Goal: Task Accomplishment & Management: Manage account settings

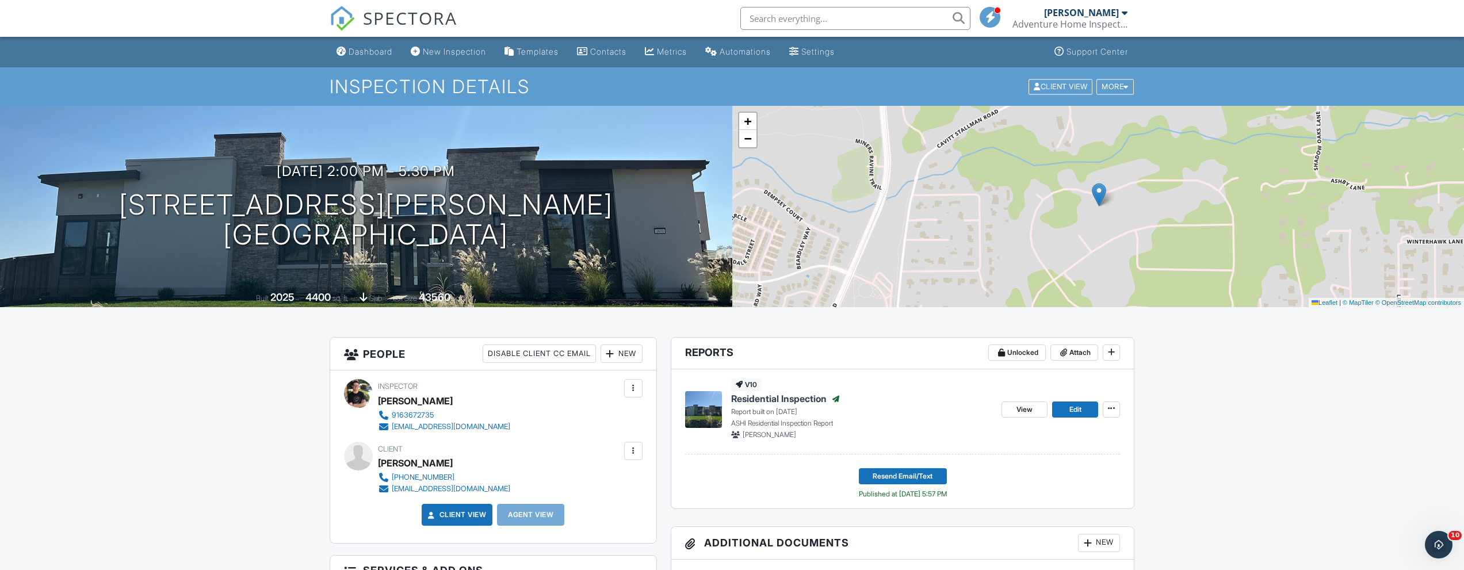
click at [632, 442] on div at bounding box center [633, 451] width 18 height 18
click at [562, 491] on li "Edit" at bounding box center [571, 486] width 128 height 29
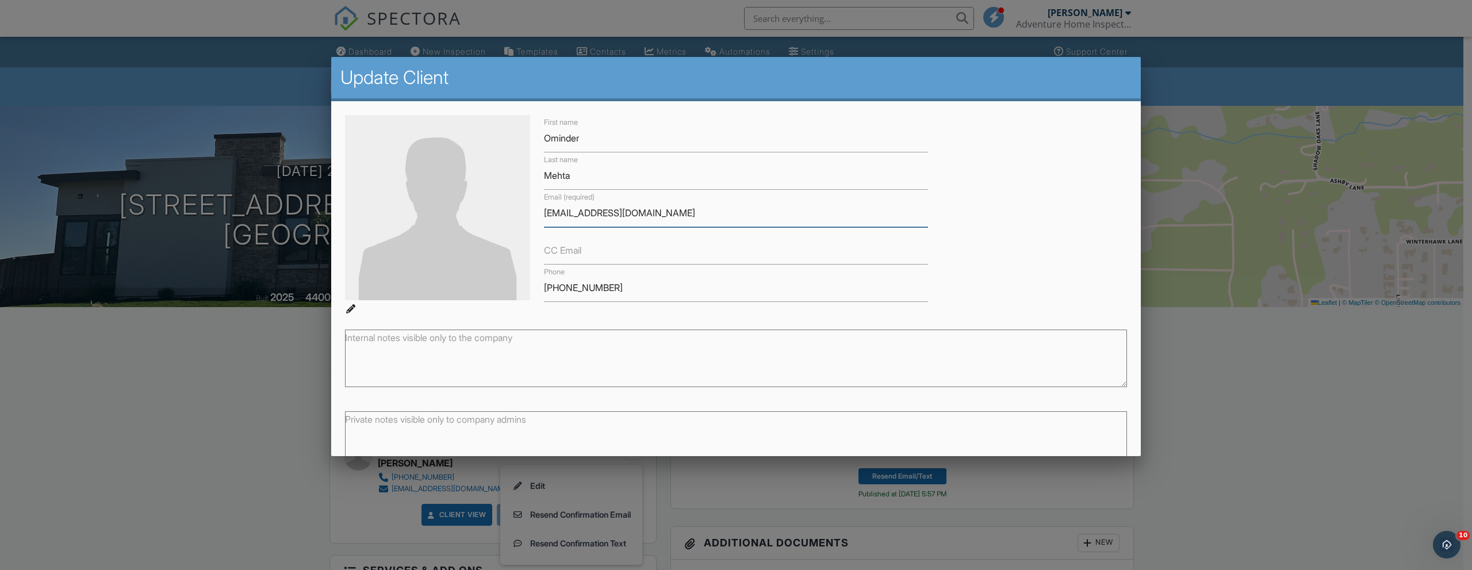
drag, startPoint x: 645, startPoint y: 215, endPoint x: 516, endPoint y: 217, distance: 129.4
click at [516, 217] on div "First name Ominder Last name Mehta Email (required) methao@hotmail.com CC Email…" at bounding box center [736, 215] width 796 height 200
paste input "[EMAIL_ADDRESS][DOMAIN_NAME]"
click at [596, 246] on input "[EMAIL_ADDRESS][DOMAIN_NAME]" at bounding box center [736, 250] width 384 height 28
type input "methao@gmail.com"
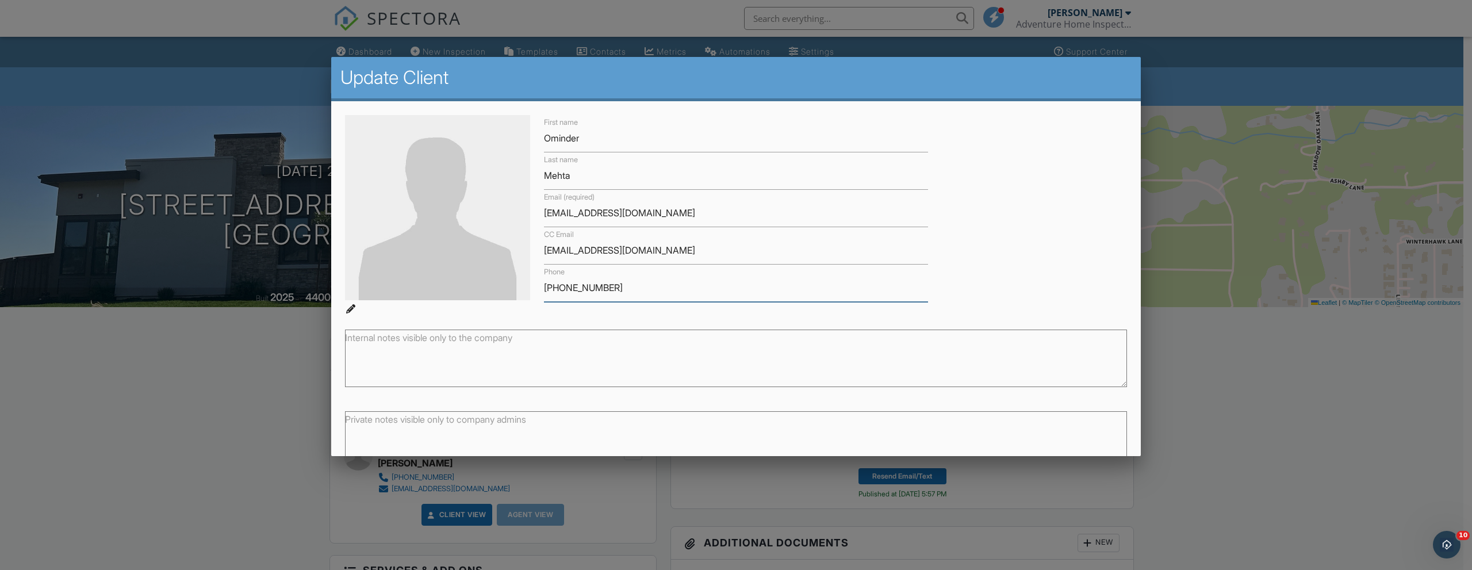
click at [641, 302] on input "[PHONE_NUMBER]" at bounding box center [736, 288] width 384 height 28
click at [562, 216] on input "[EMAIL_ADDRESS][DOMAIN_NAME]" at bounding box center [736, 213] width 384 height 28
type input "[EMAIL_ADDRESS][DOMAIN_NAME]"
click at [562, 251] on input "methao@gmail.com" at bounding box center [736, 250] width 384 height 28
type input "[EMAIL_ADDRESS][DOMAIN_NAME]"
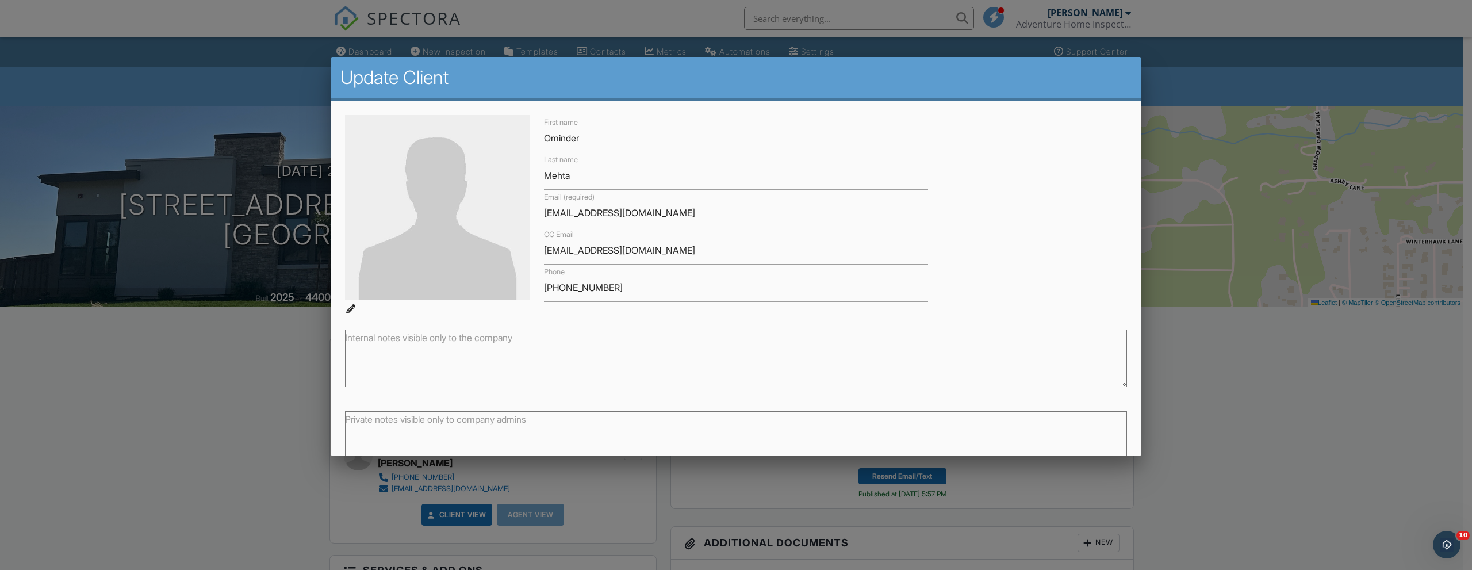
click at [683, 317] on div "Internal notes visible only to the company" at bounding box center [736, 355] width 796 height 81
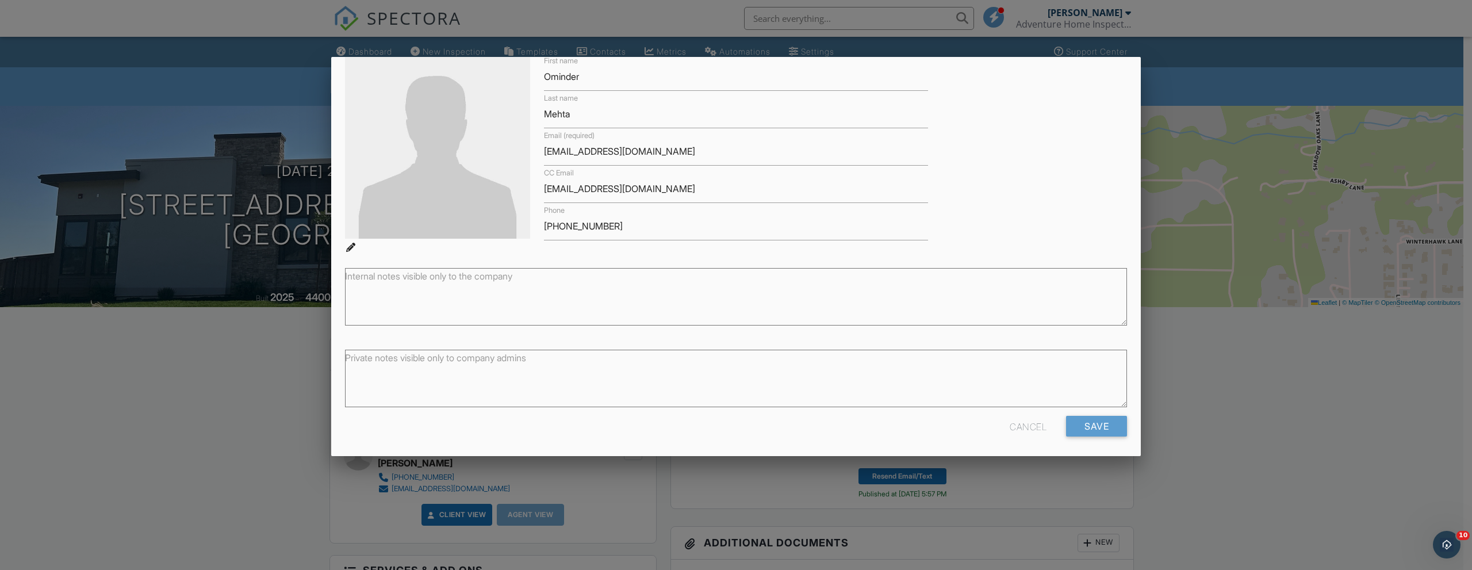
scroll to position [62, 0]
click at [1100, 418] on input "Save" at bounding box center [1096, 425] width 61 height 21
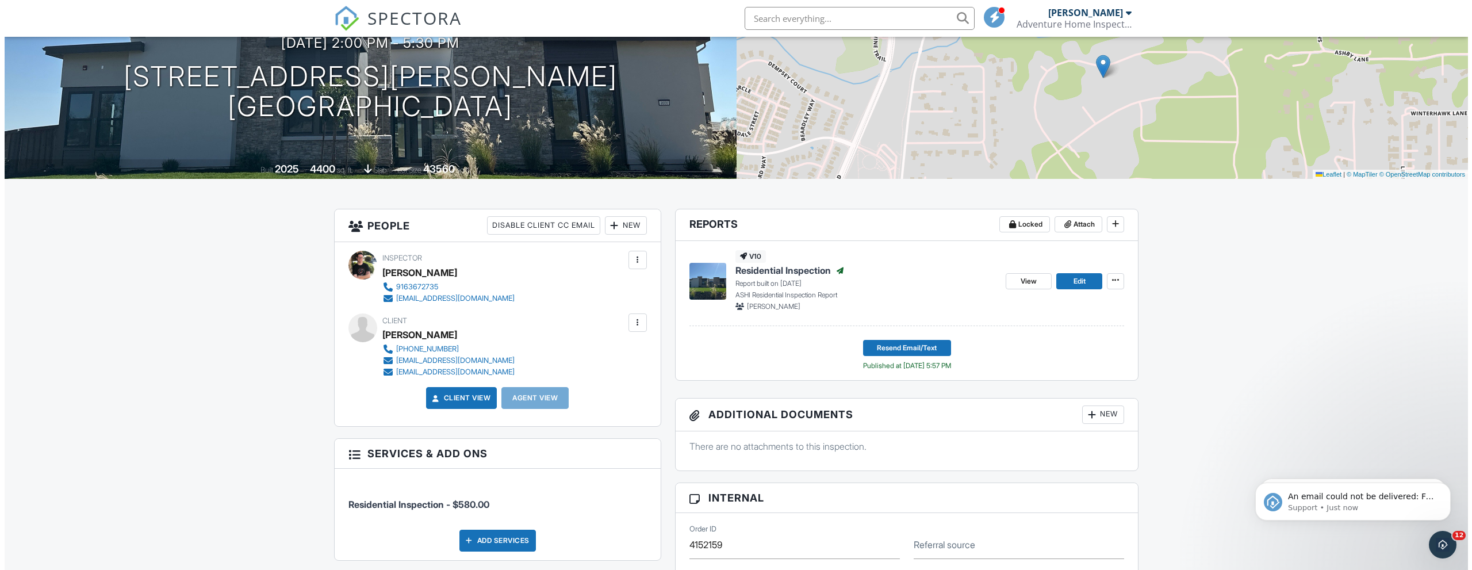
scroll to position [154, 0]
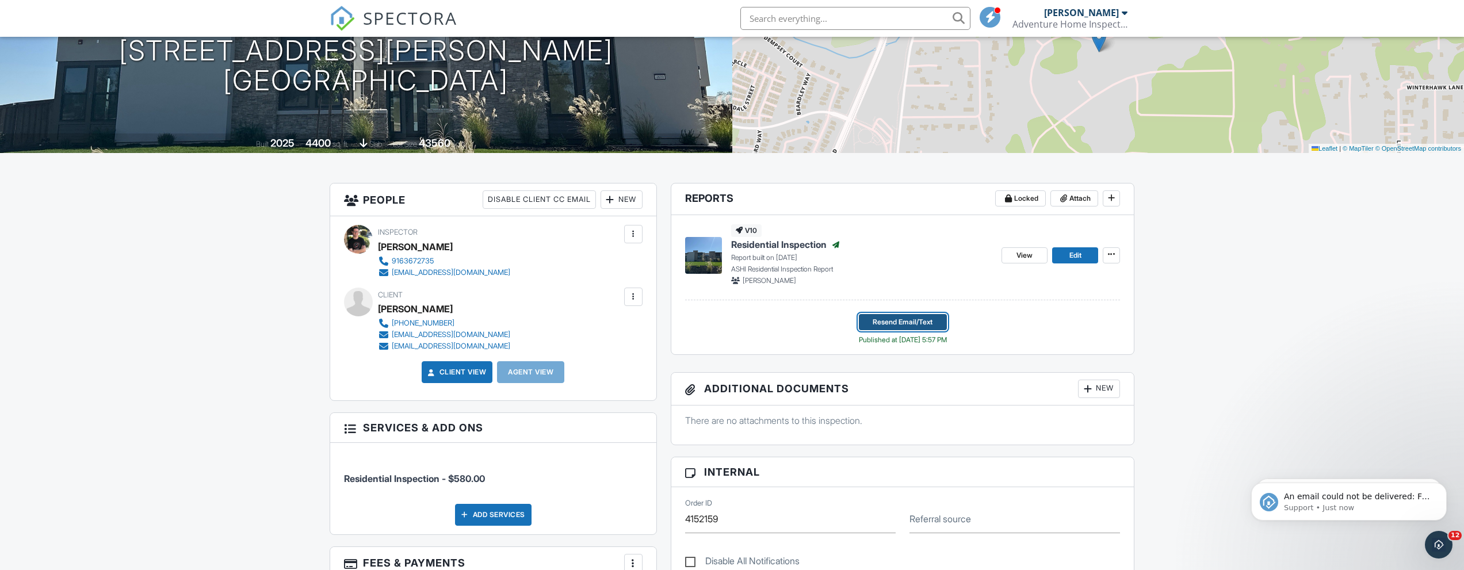
click at [916, 320] on span "Resend Email/Text" at bounding box center [902, 322] width 60 height 12
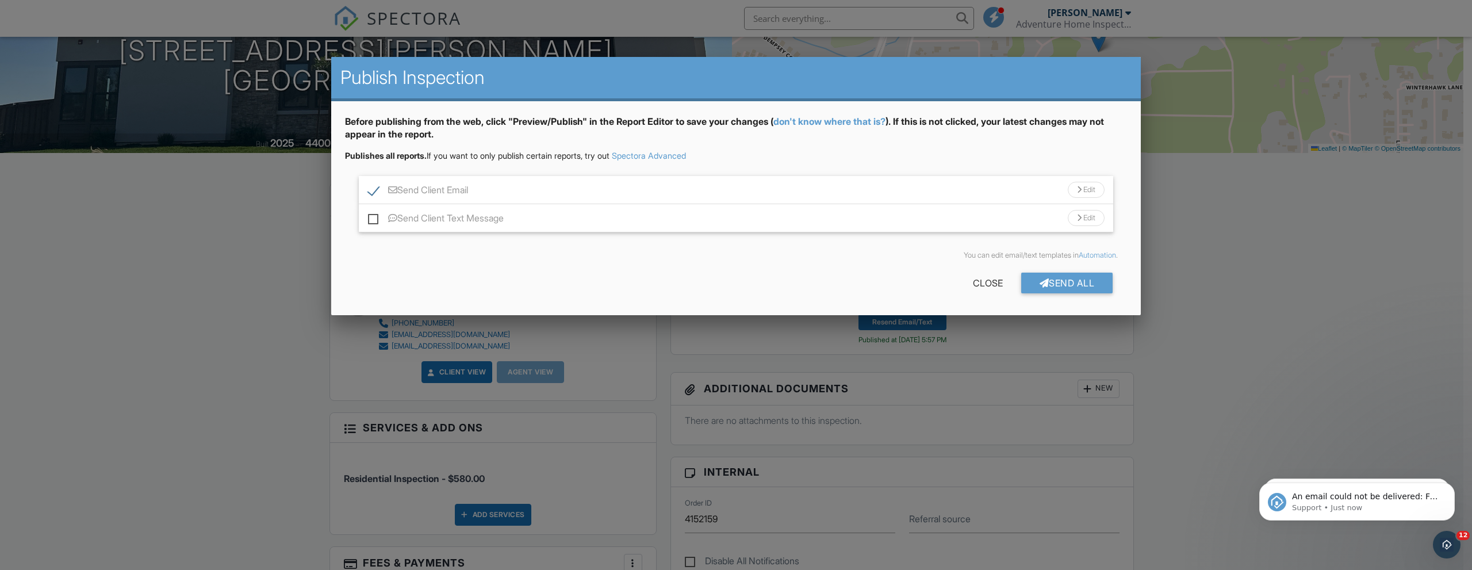
click at [381, 225] on label "Send Client Text Message" at bounding box center [436, 220] width 136 height 14
click at [376, 216] on input "Send Client Text Message" at bounding box center [371, 212] width 7 height 7
checkbox input "true"
click at [1059, 286] on div "Send All" at bounding box center [1067, 283] width 92 height 21
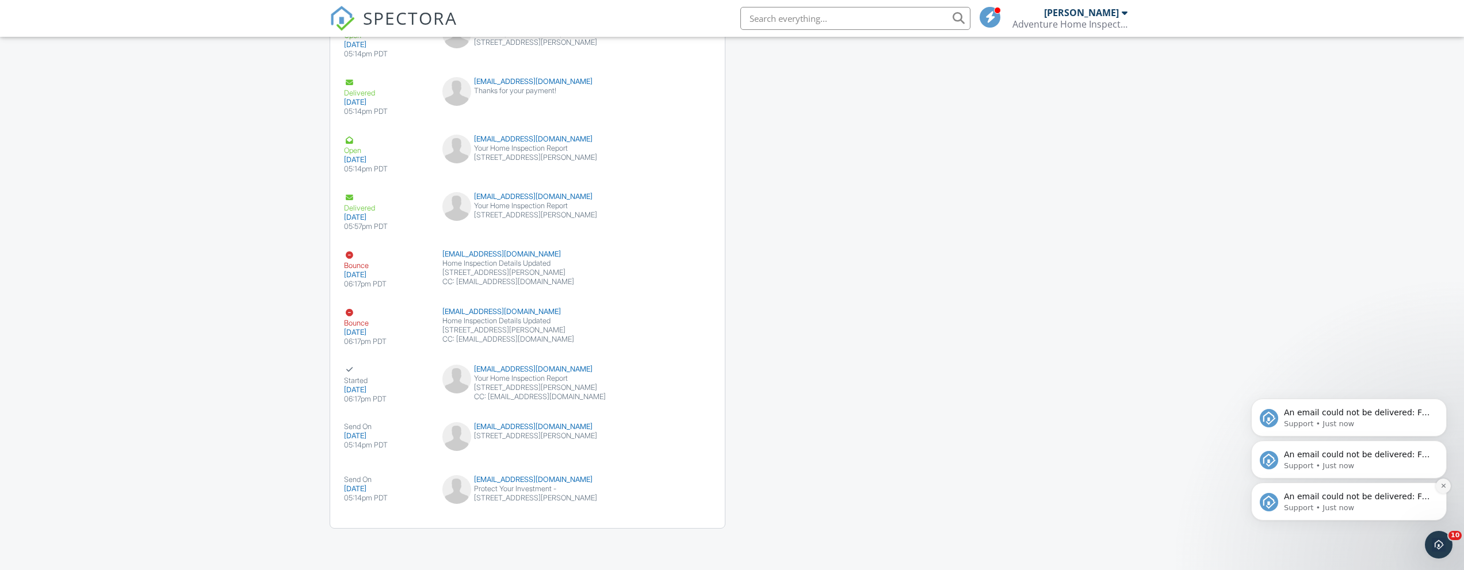
click at [1440, 484] on icon "Dismiss notification" at bounding box center [1443, 486] width 6 height 6
click at [1440, 488] on icon "Dismiss notification" at bounding box center [1443, 486] width 6 height 6
click at [1441, 488] on icon "Dismiss notification" at bounding box center [1443, 486] width 5 height 5
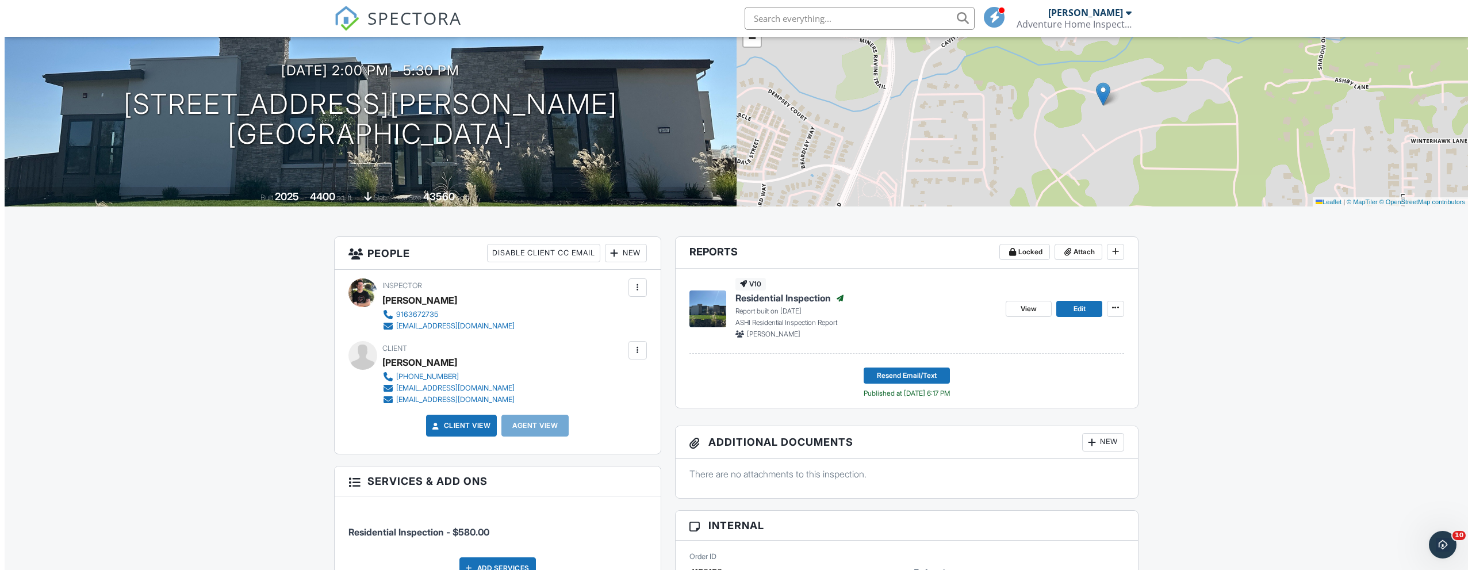
scroll to position [97, 0]
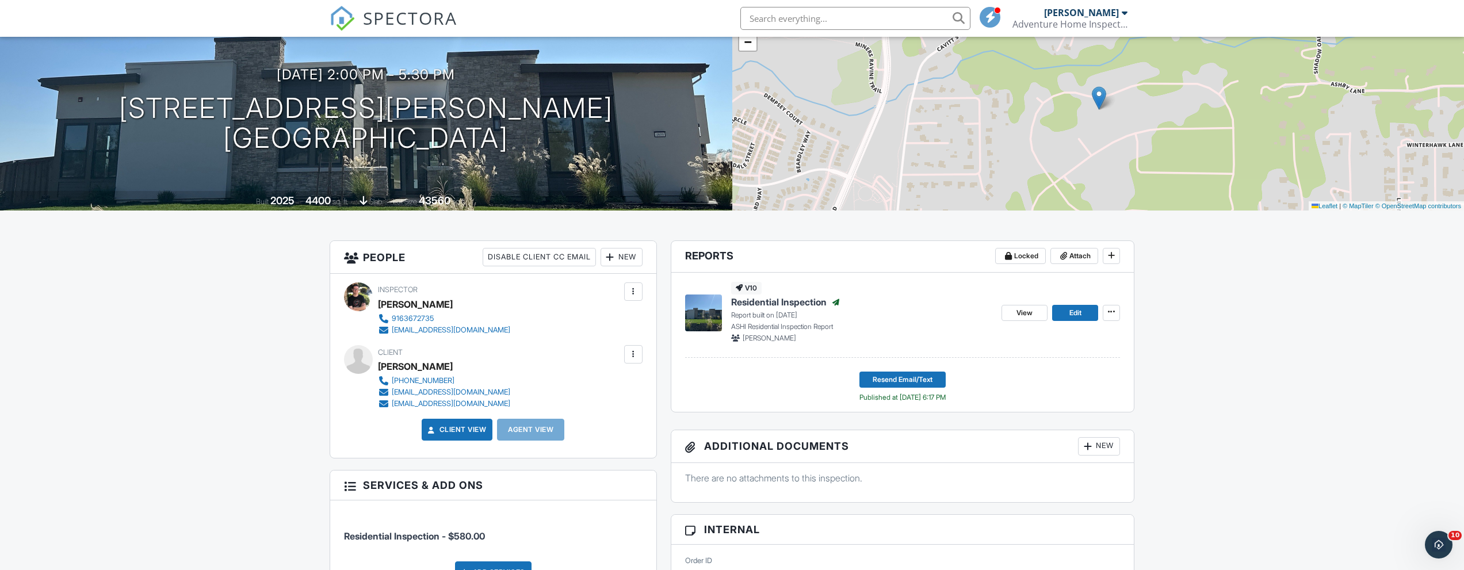
click at [634, 358] on div at bounding box center [633, 355] width 12 height 12
click at [569, 397] on li "Edit" at bounding box center [571, 389] width 128 height 29
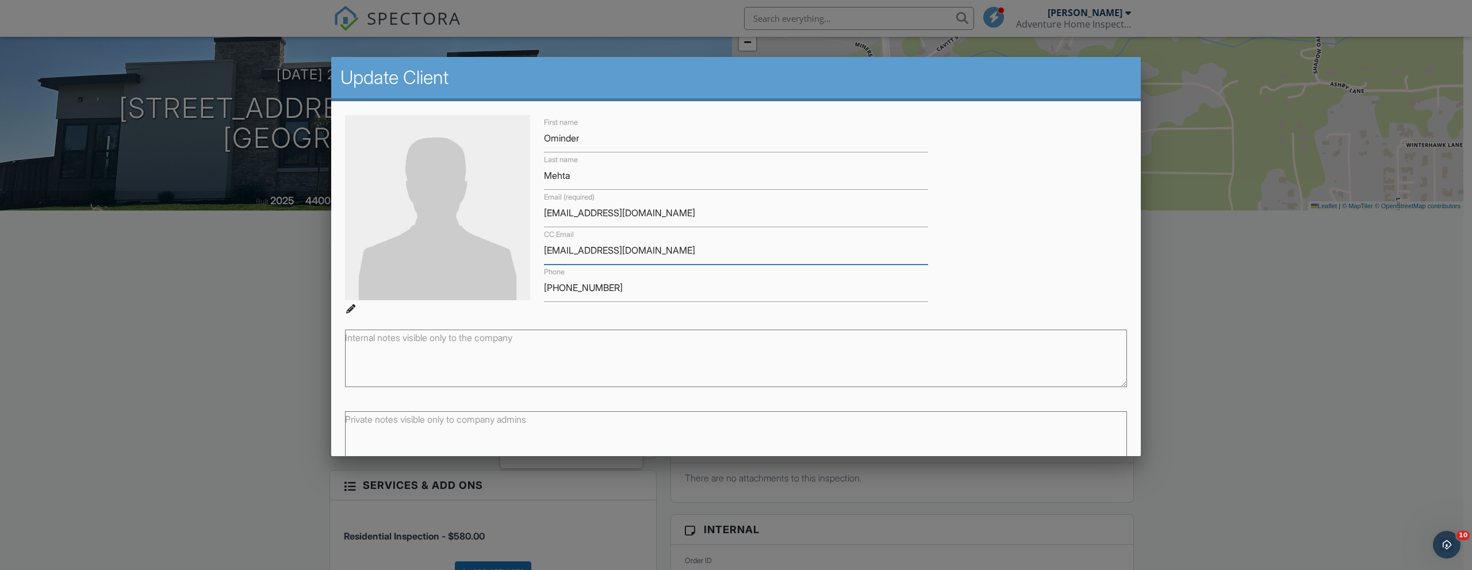
drag, startPoint x: 575, startPoint y: 250, endPoint x: 574, endPoint y: 256, distance: 6.4
click at [574, 256] on input "[EMAIL_ADDRESS][DOMAIN_NAME]" at bounding box center [736, 250] width 384 height 28
type input "mehtaominder@gmail.com"
click at [671, 317] on div "Internal notes visible only to the company" at bounding box center [736, 355] width 796 height 81
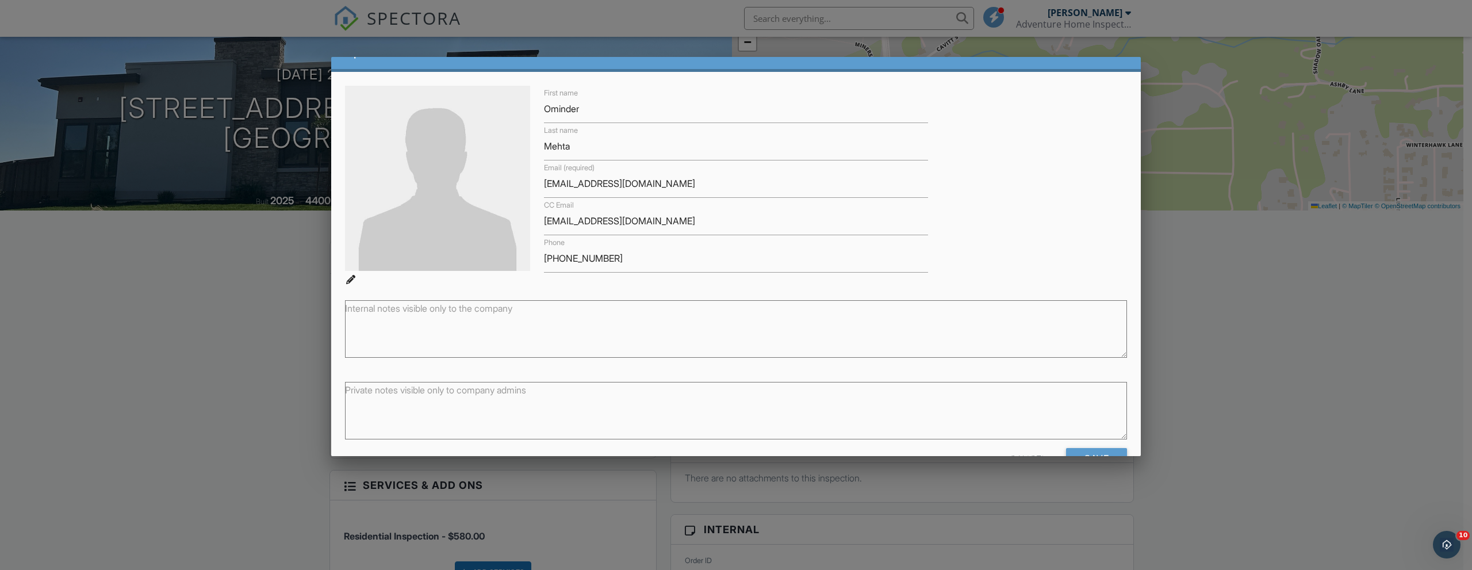
scroll to position [62, 0]
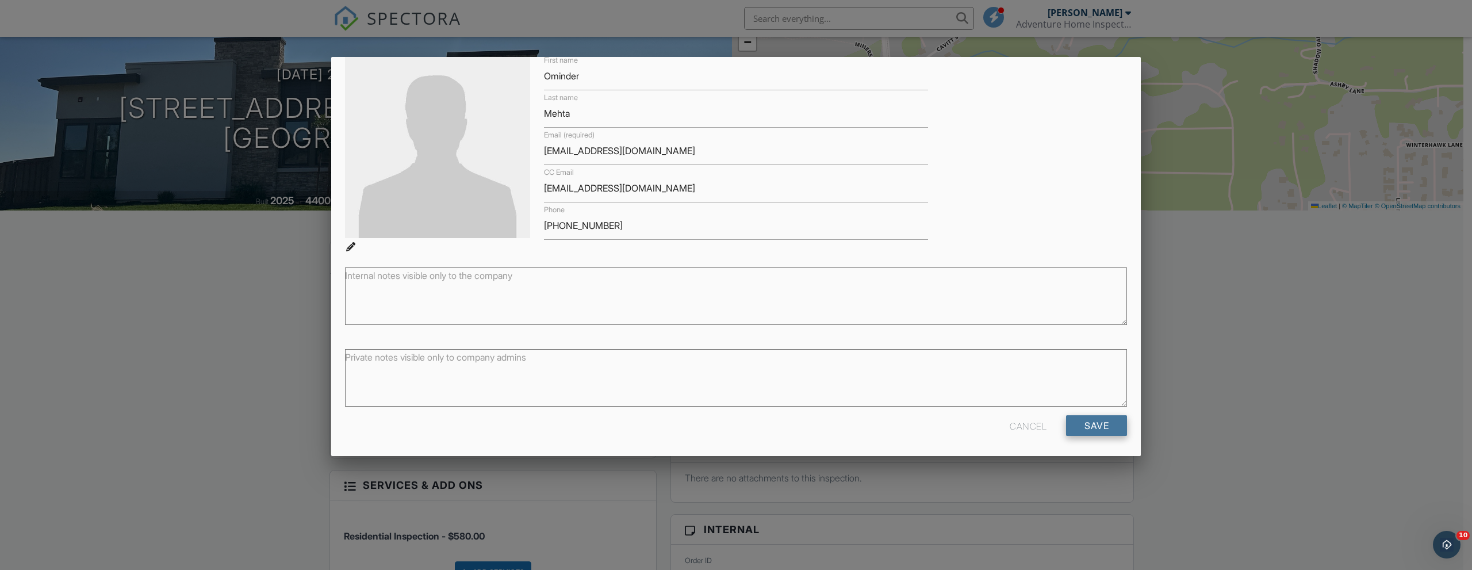
click at [1080, 423] on input "Save" at bounding box center [1096, 425] width 61 height 21
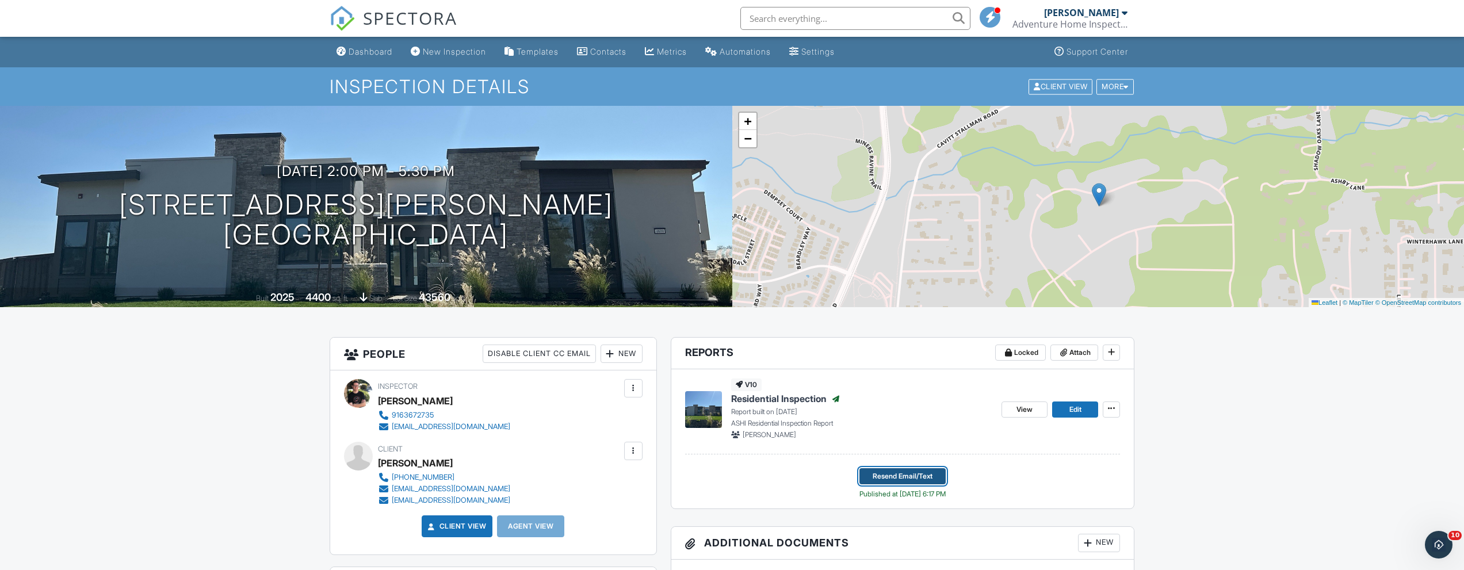
click at [932, 470] on span "Resend Email/Text" at bounding box center [902, 476] width 60 height 12
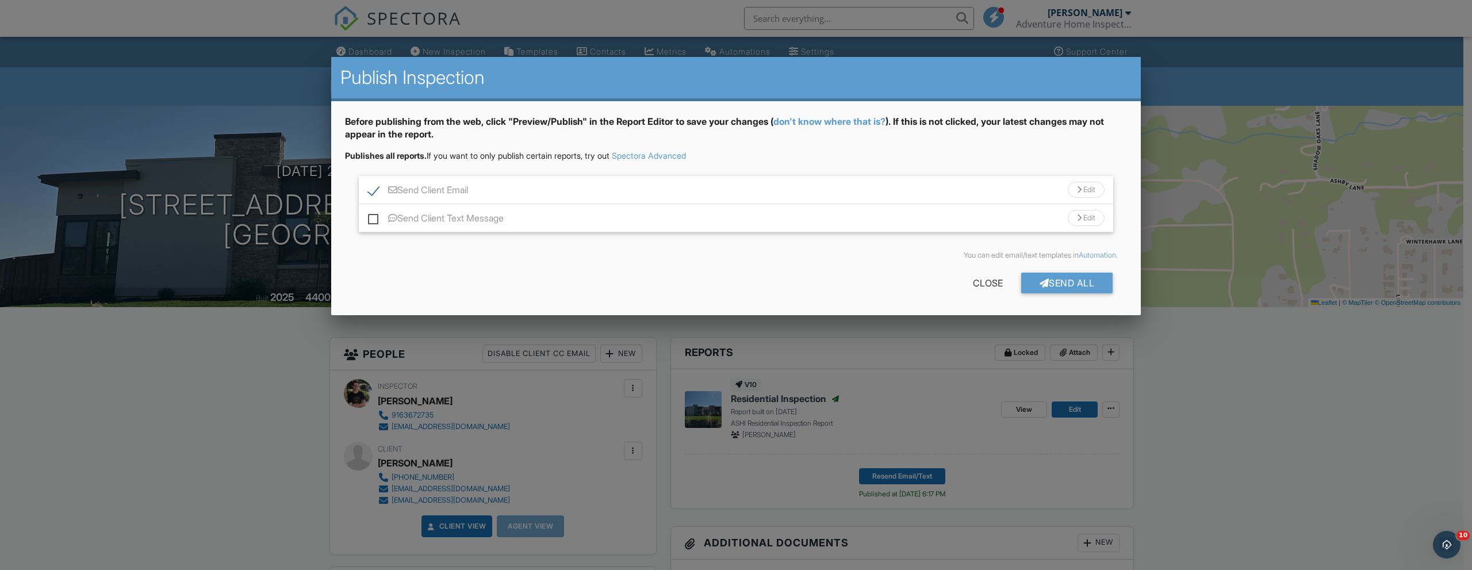
click at [1071, 188] on div "Edit" at bounding box center [1086, 190] width 37 height 16
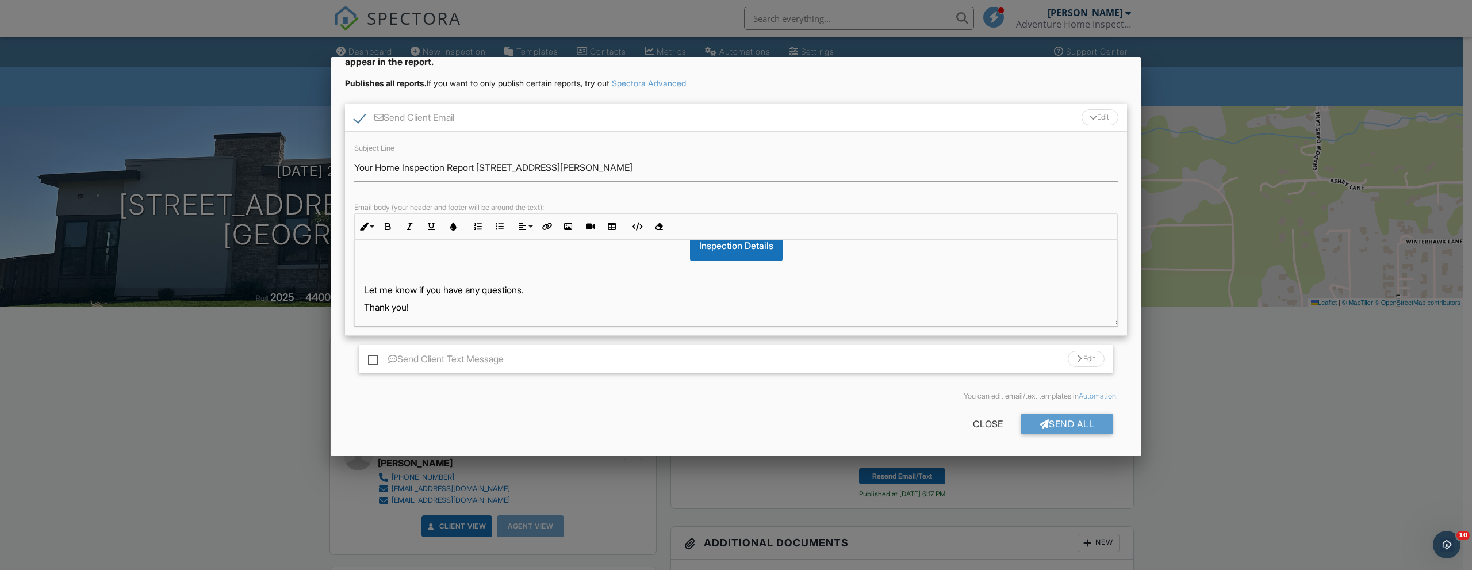
scroll to position [78, 0]
click at [1047, 119] on div "Send Client Email Edit" at bounding box center [736, 118] width 782 height 28
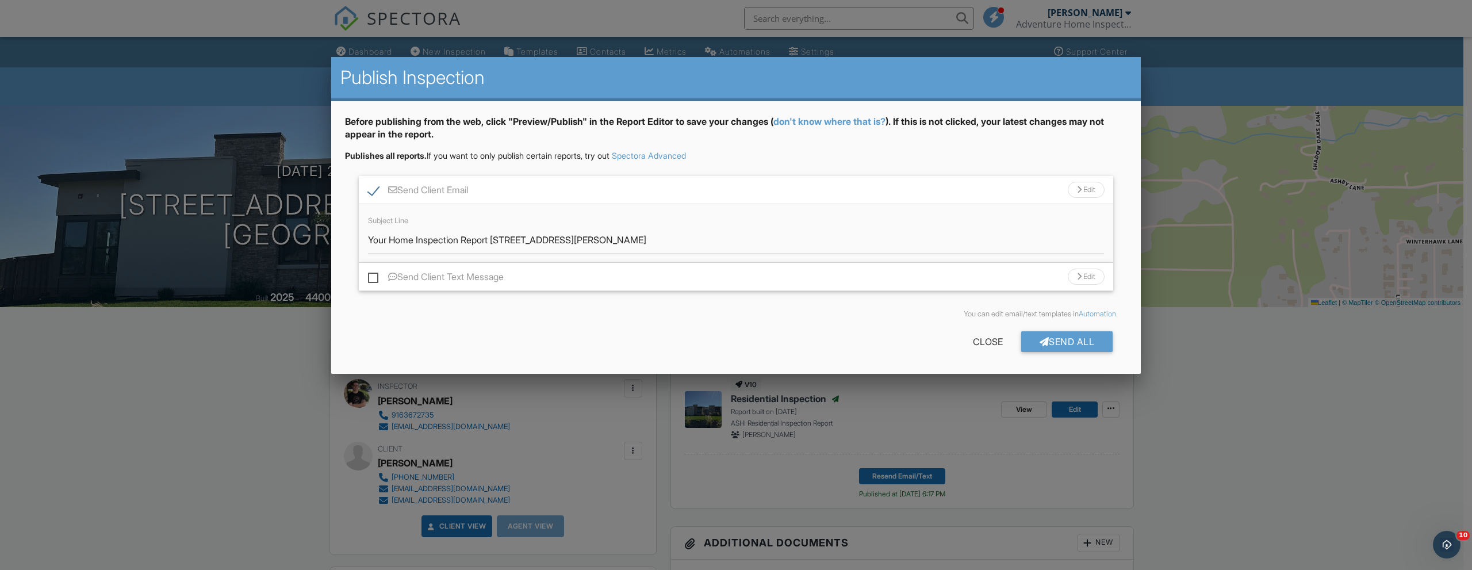
scroll to position [0, 0]
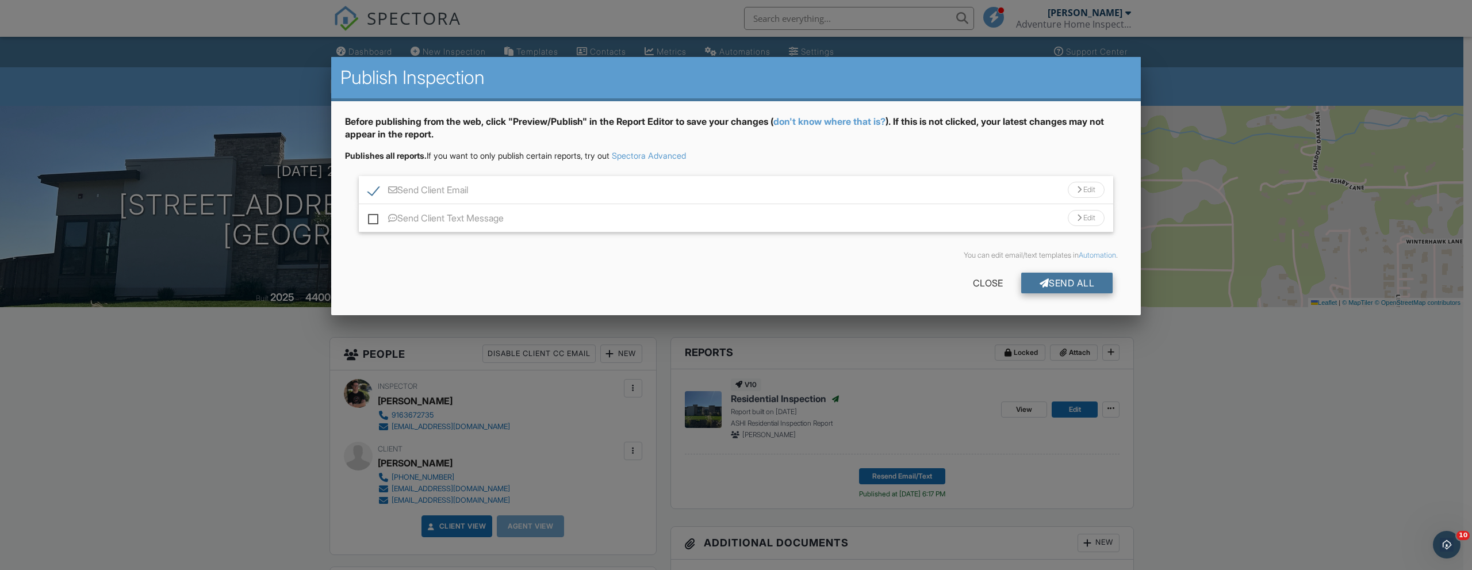
click at [1061, 282] on div "Send All" at bounding box center [1067, 283] width 92 height 21
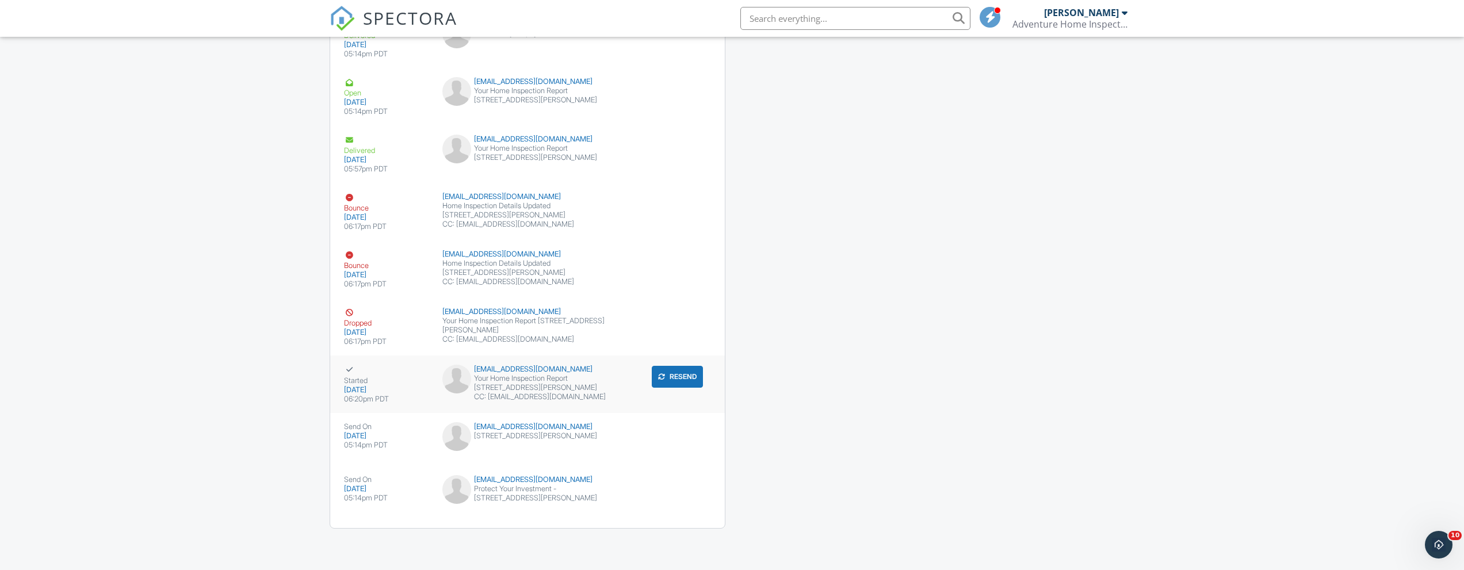
scroll to position [1649, 0]
click at [675, 322] on button "Resend" at bounding box center [677, 319] width 51 height 22
